Goal: Transaction & Acquisition: Book appointment/travel/reservation

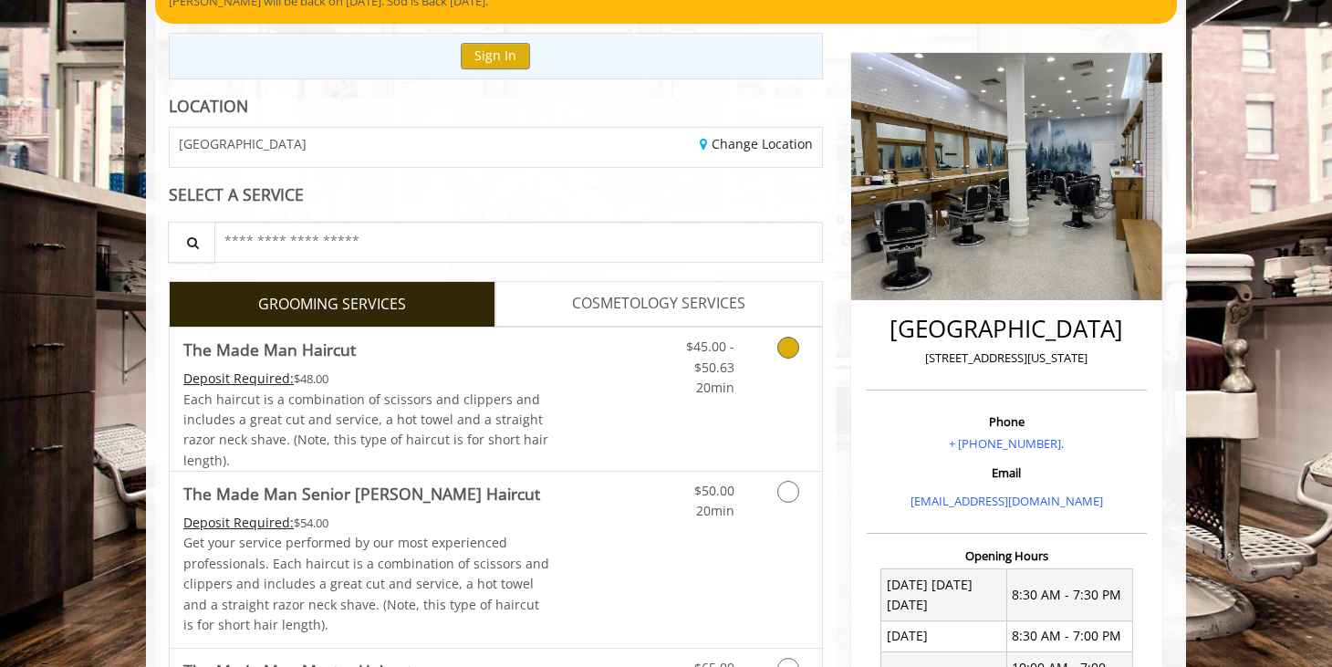
scroll to position [215, 0]
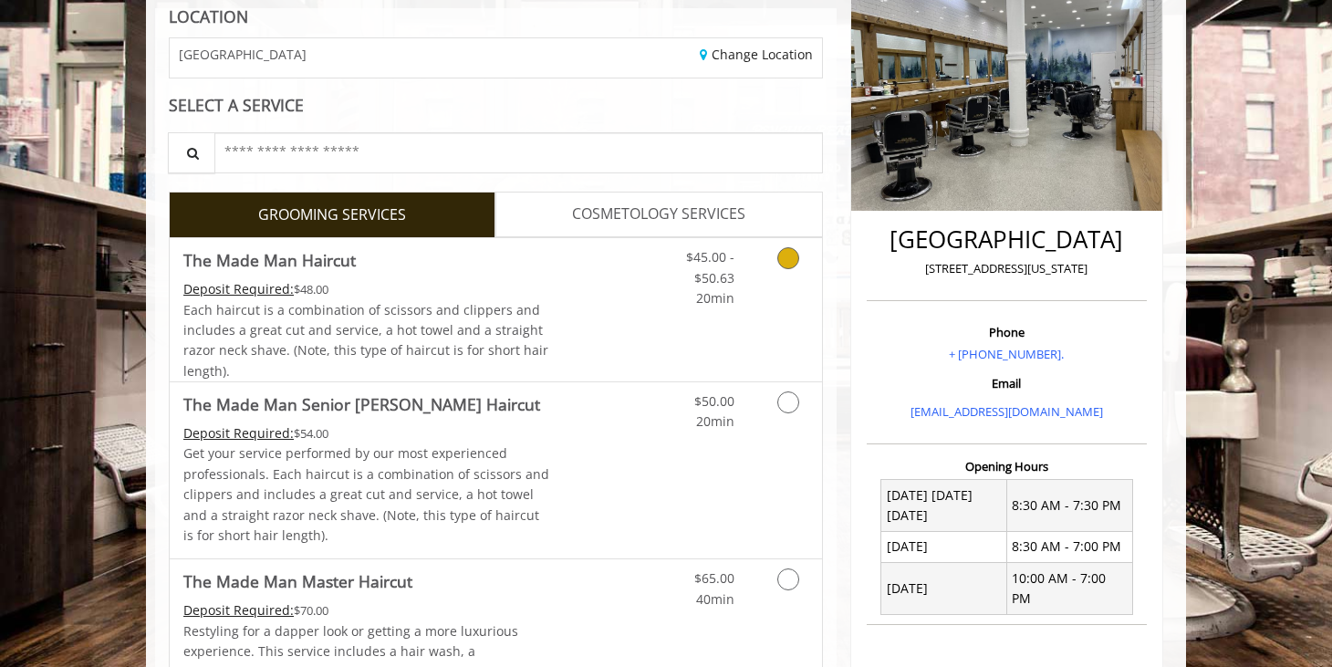
click at [792, 262] on icon "Grooming services" at bounding box center [788, 258] width 22 height 22
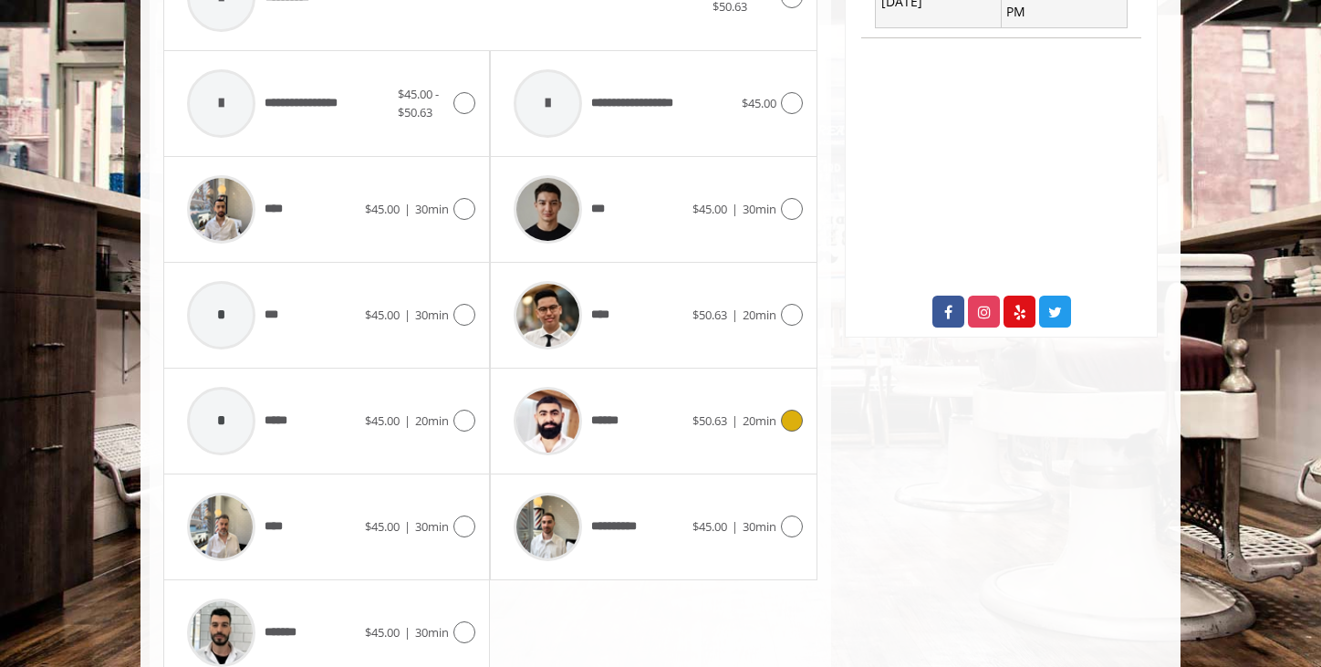
scroll to position [934, 0]
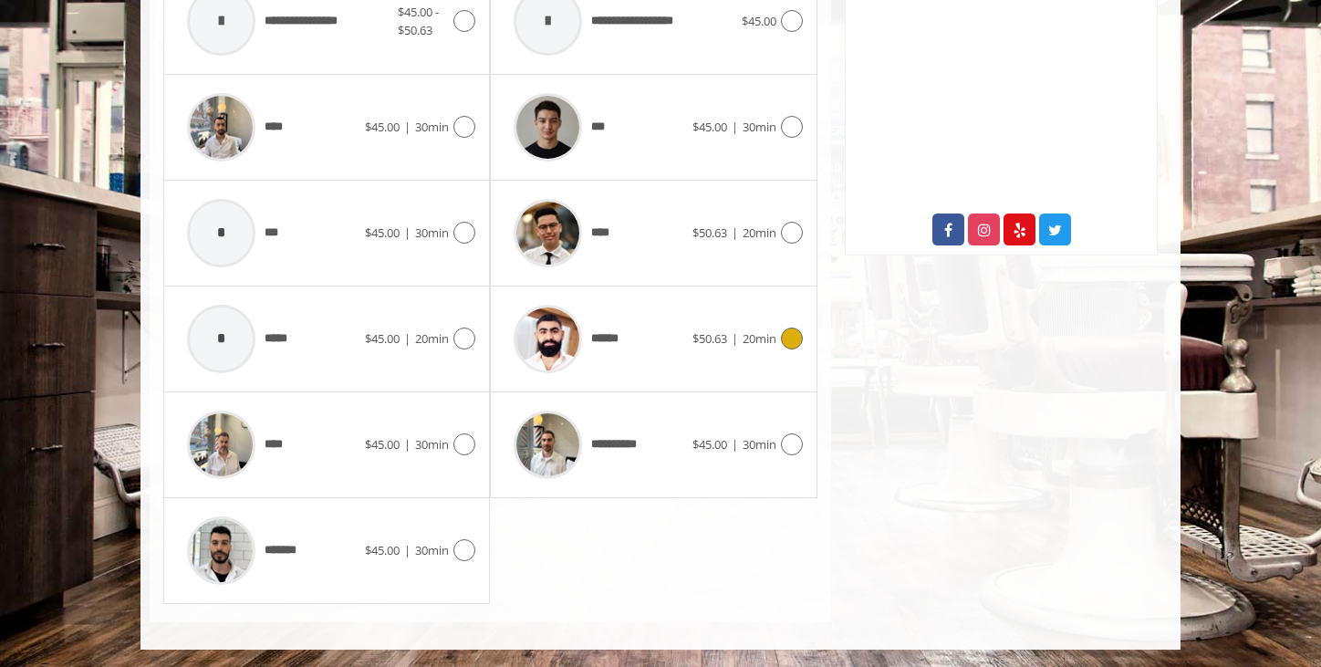
click at [782, 337] on icon at bounding box center [792, 338] width 22 height 22
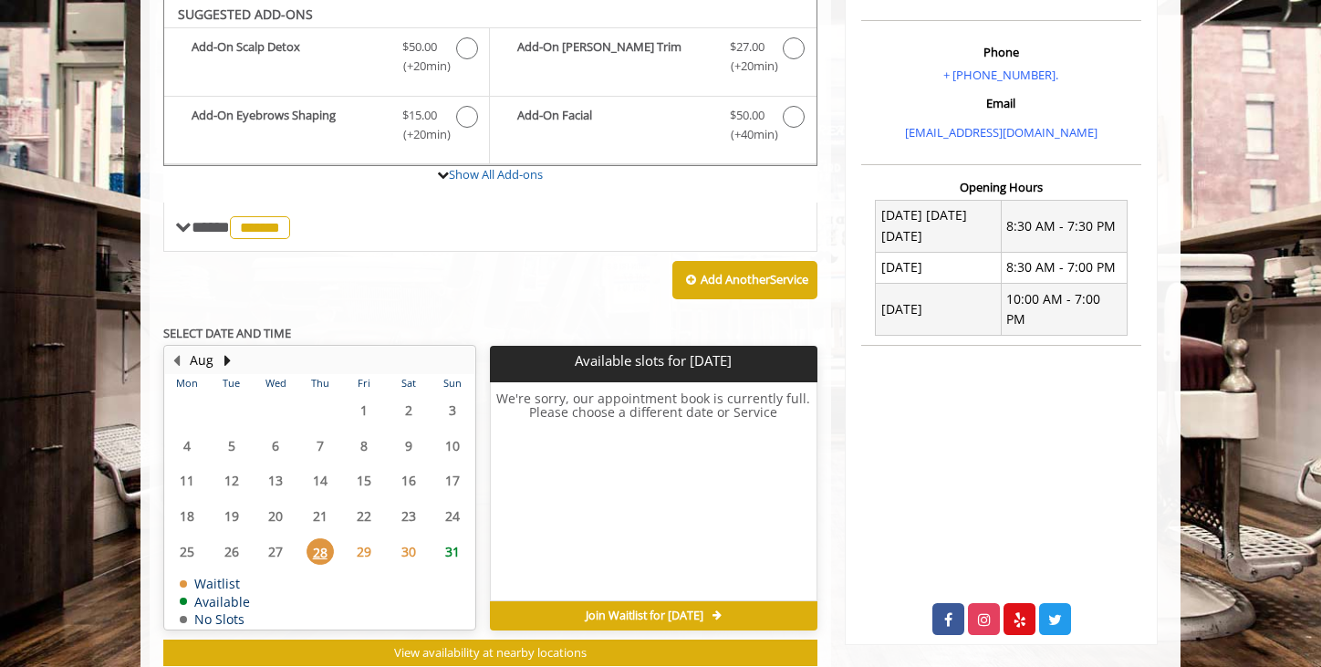
scroll to position [543, 0]
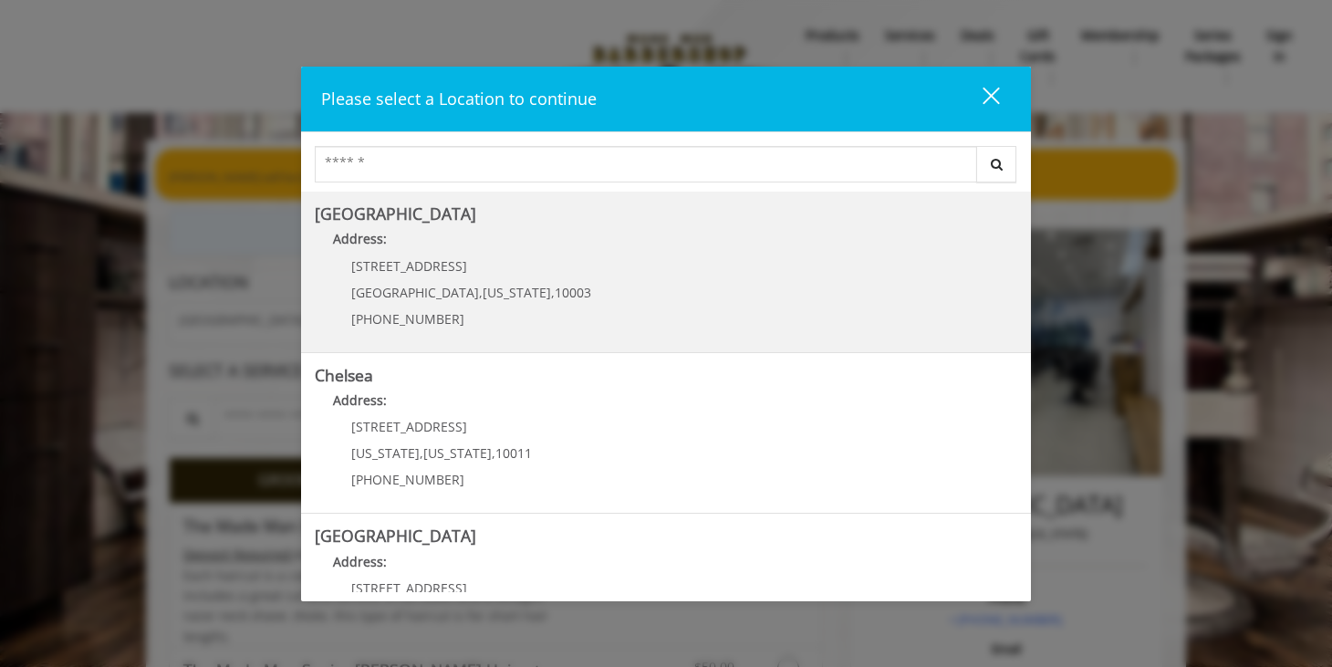
click at [398, 266] on span "60 E 8th St" at bounding box center [409, 265] width 116 height 17
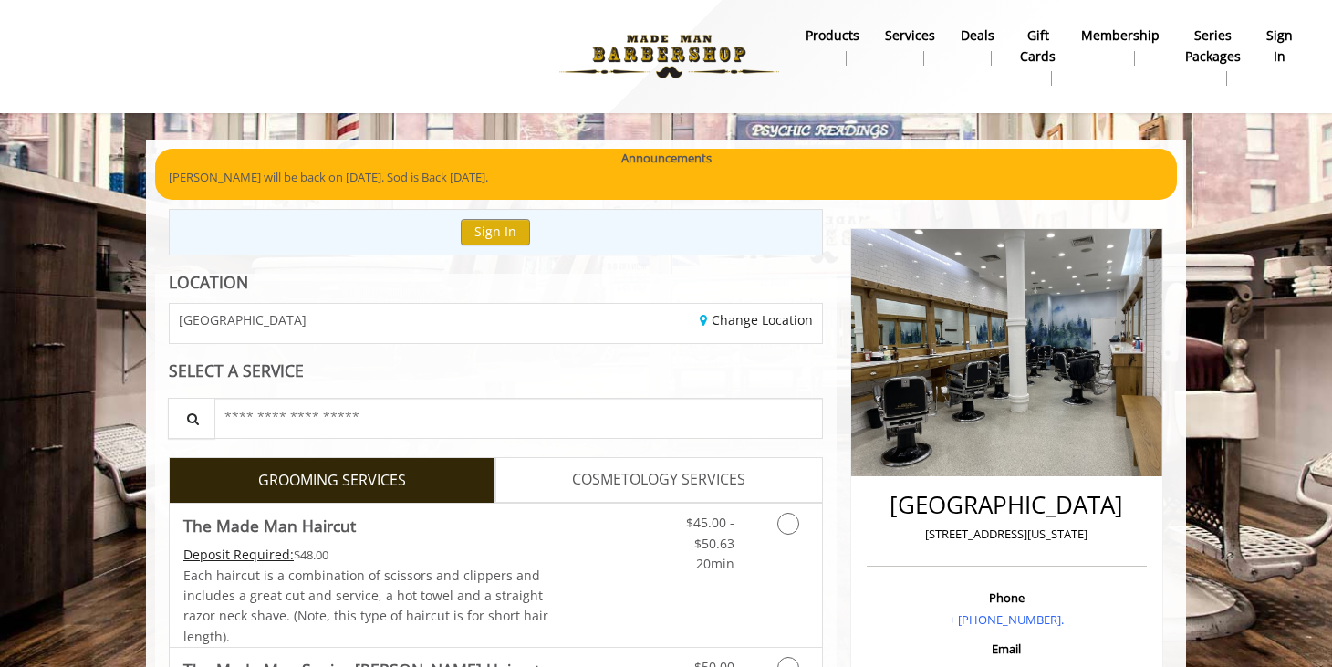
scroll to position [8, 0]
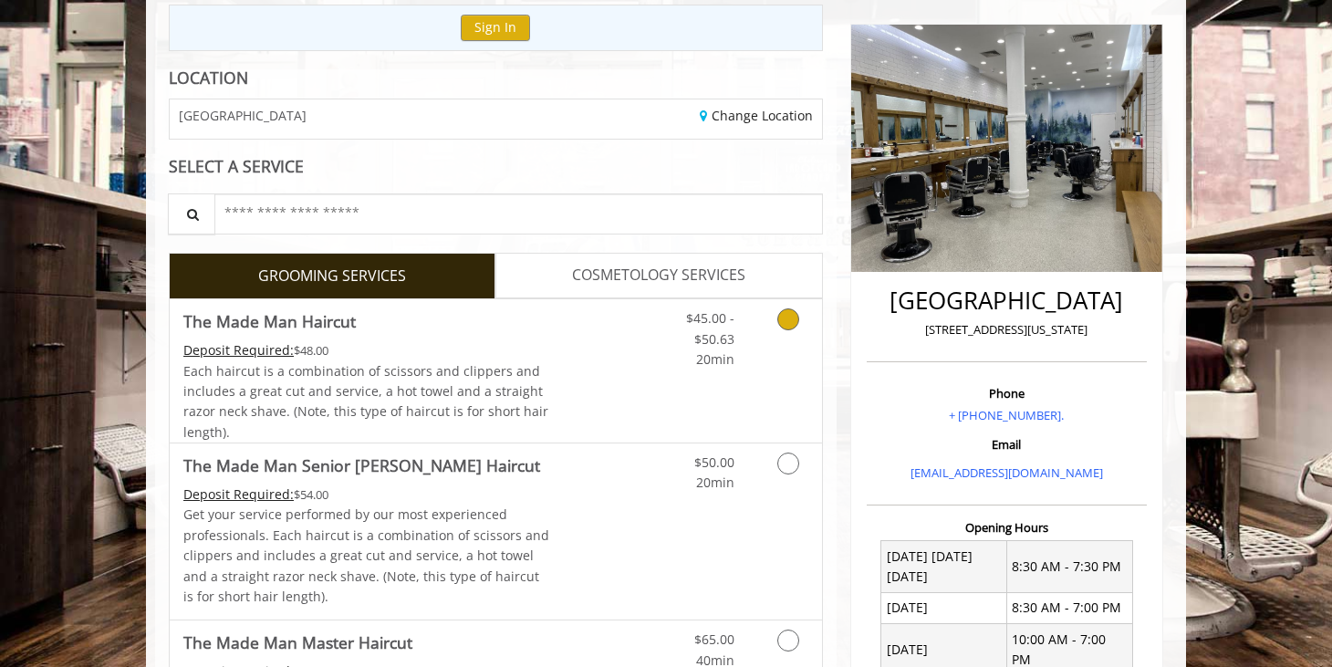
scroll to position [221, 0]
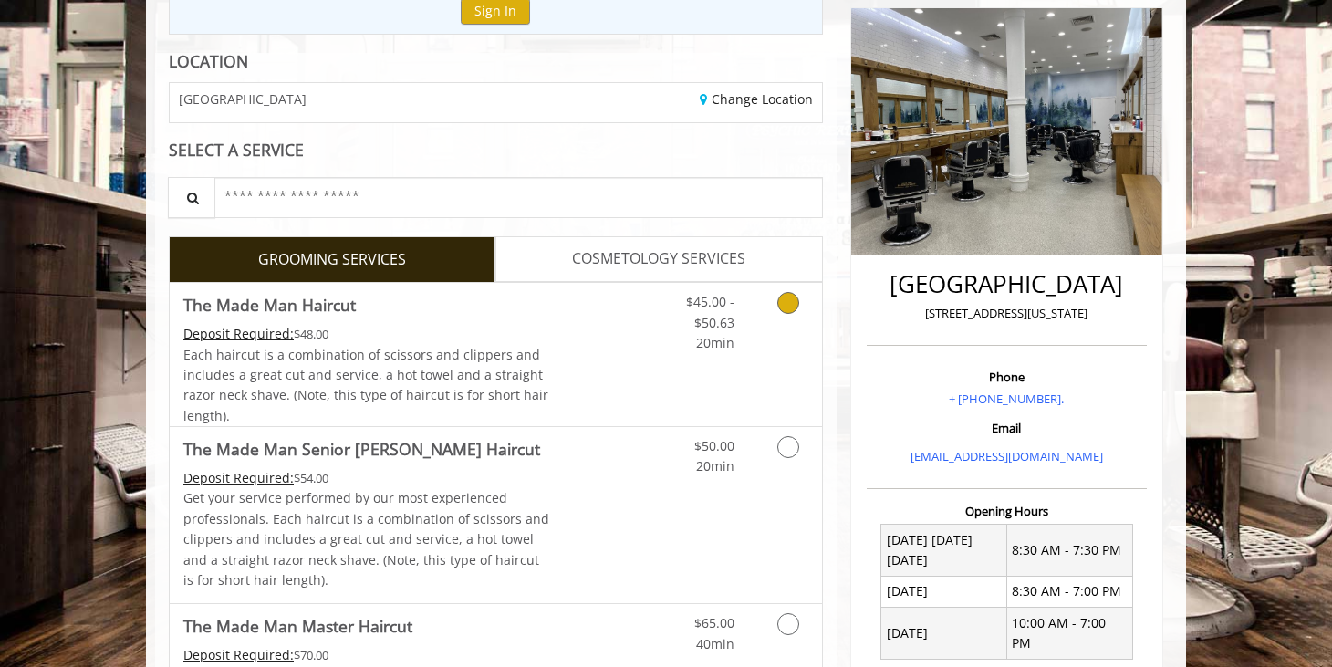
click at [799, 304] on link "Grooming services" at bounding box center [785, 318] width 47 height 70
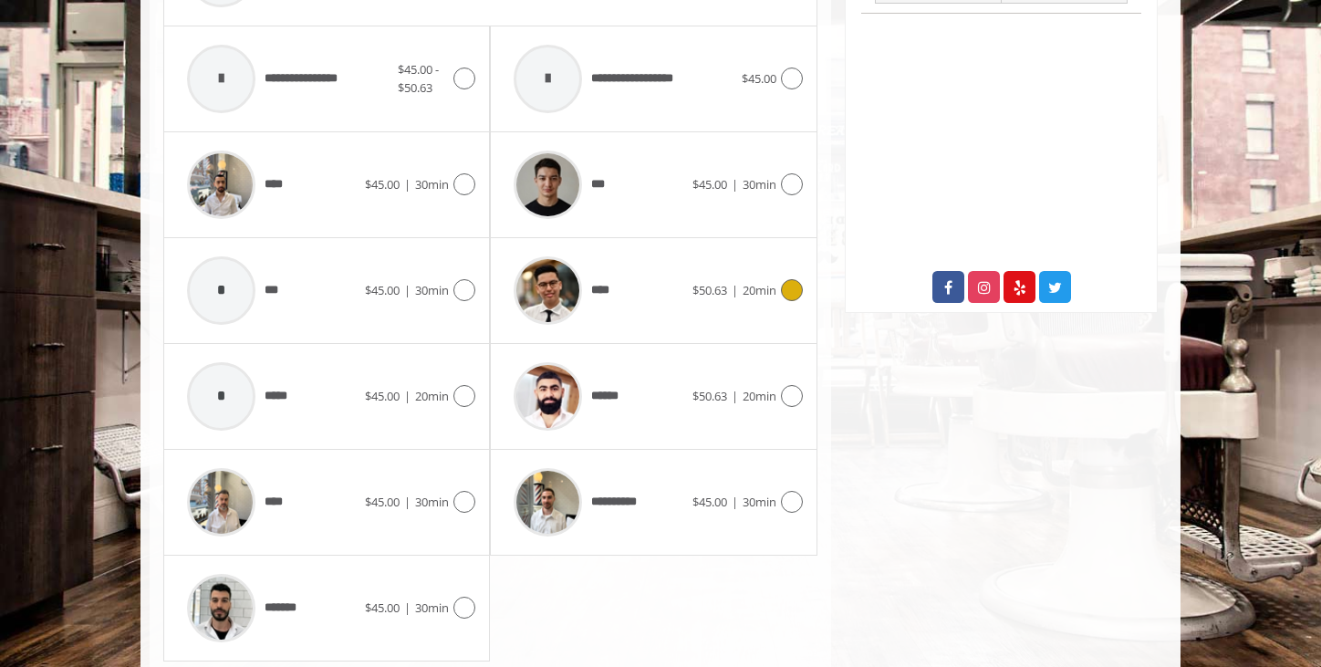
scroll to position [877, 0]
click at [207, 194] on img at bounding box center [221, 184] width 68 height 68
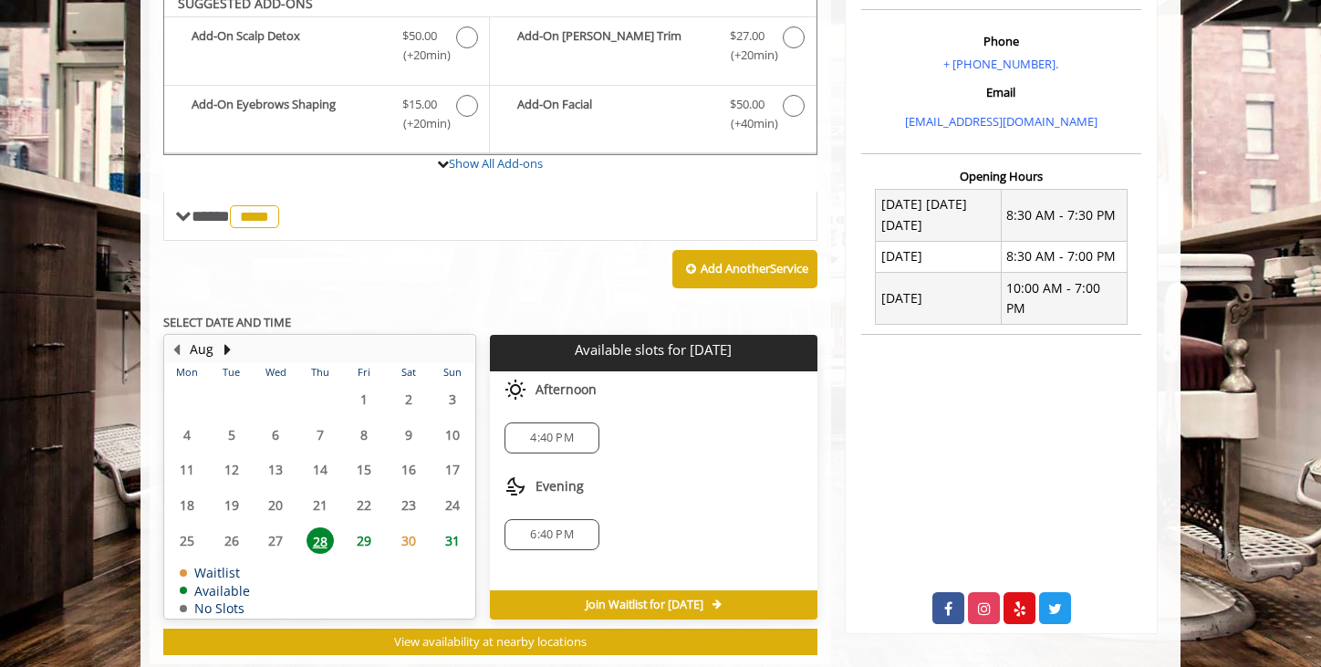
scroll to position [543, 0]
